Goal: Information Seeking & Learning: Learn about a topic

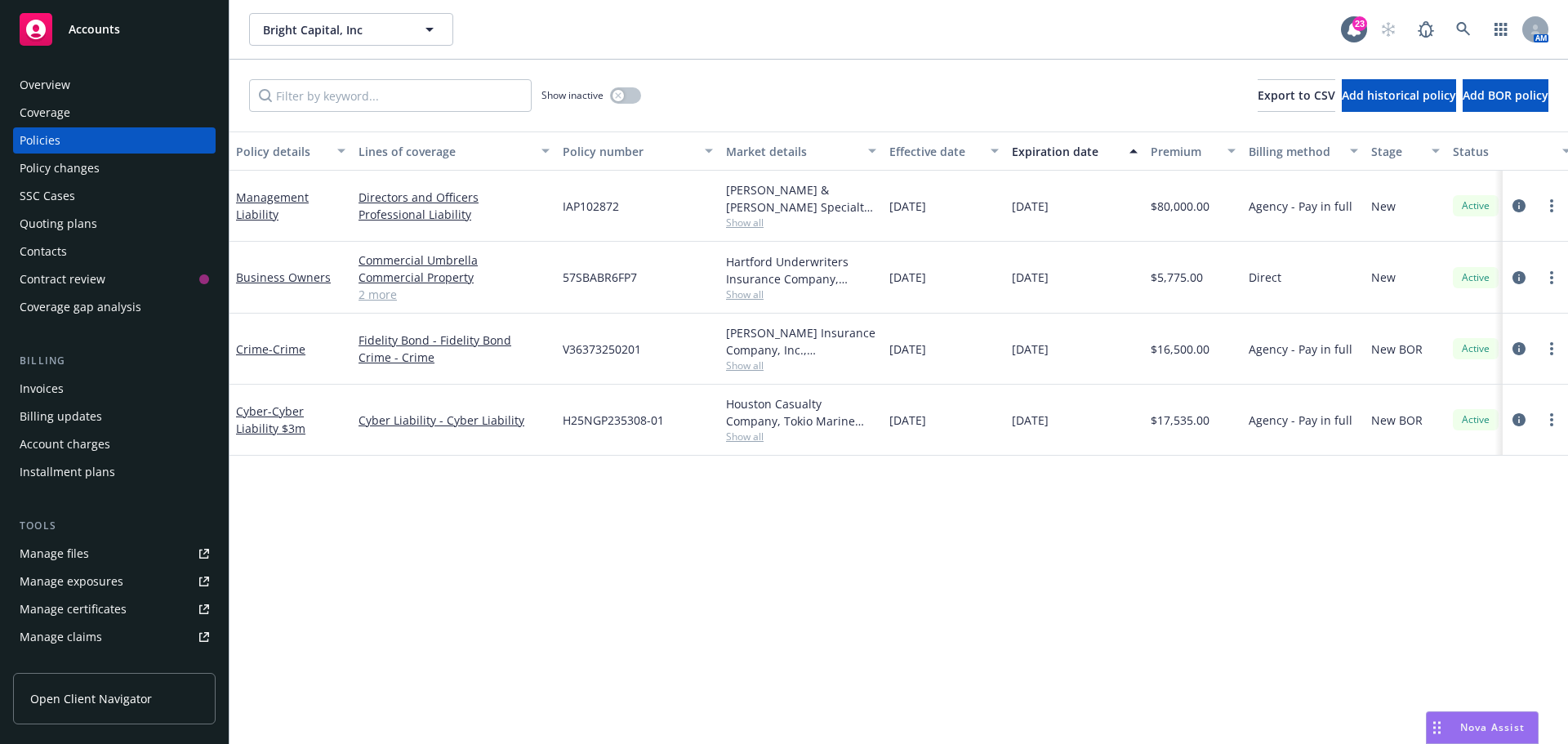
click at [1045, 514] on div "Policy details Lines of coverage Policy number Market details Effective date Ex…" at bounding box center [898, 438] width 1339 height 613
